Goal: Information Seeking & Learning: Learn about a topic

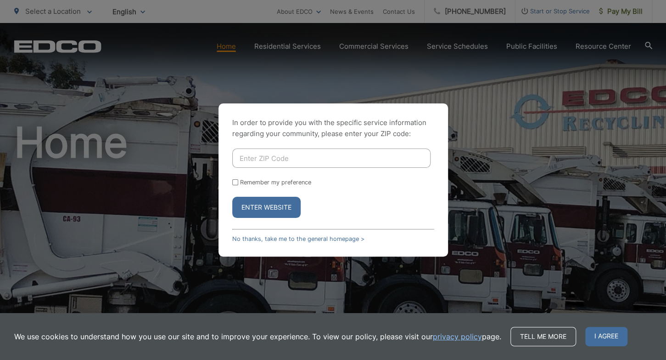
click at [312, 158] on input "Enter ZIP Code" at bounding box center [331, 157] width 198 height 19
type input "90023"
click at [265, 205] on button "Enter Website" at bounding box center [266, 207] width 68 height 21
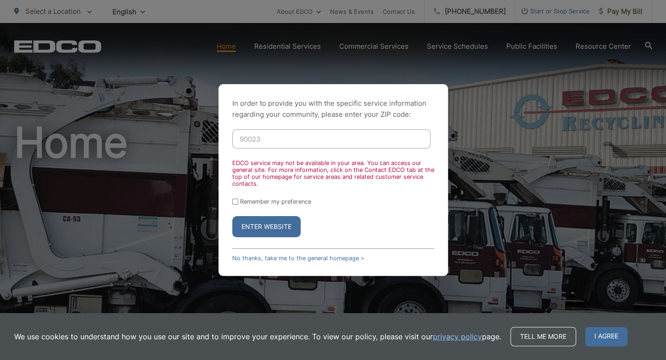
click at [276, 231] on button "Enter Website" at bounding box center [266, 226] width 68 height 21
click at [340, 259] on link "No thanks, take me to the general homepage >" at bounding box center [298, 257] width 132 height 7
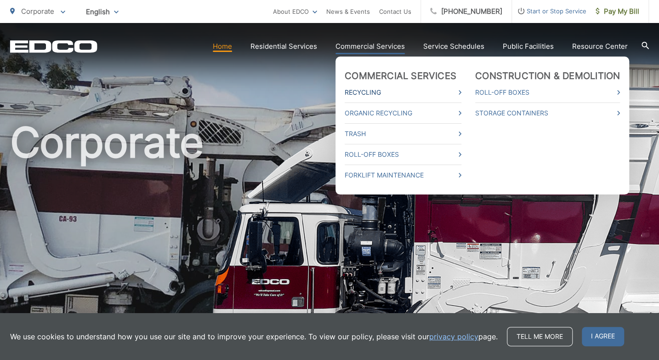
click at [382, 93] on link "Recycling" at bounding box center [402, 92] width 117 height 11
